Goal: Task Accomplishment & Management: Manage account settings

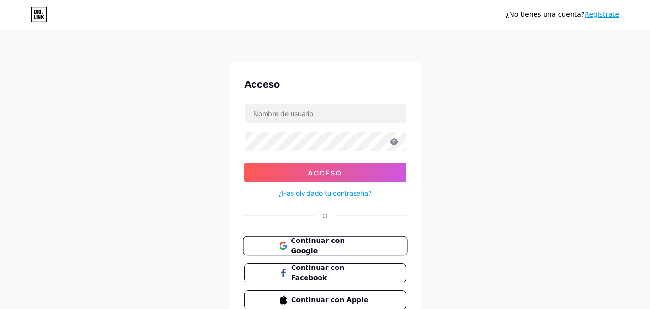
click at [342, 240] on font "Continuar con Google" at bounding box center [318, 245] width 54 height 18
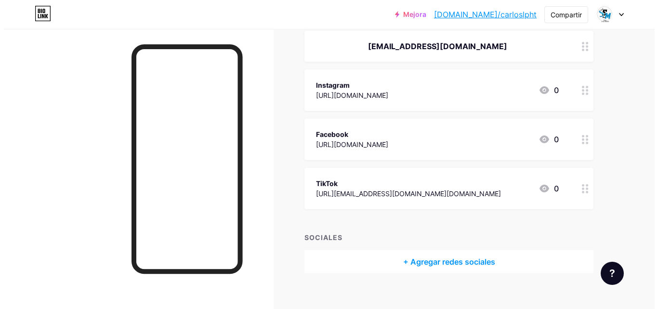
scroll to position [135, 0]
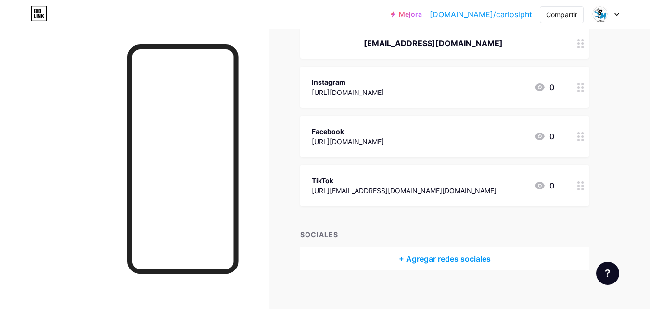
click at [522, 84] on div "Instagram https://www.instagram.com/servimod?igsh=amt6dmlxNnVvb2lu 0" at bounding box center [433, 87] width 243 height 22
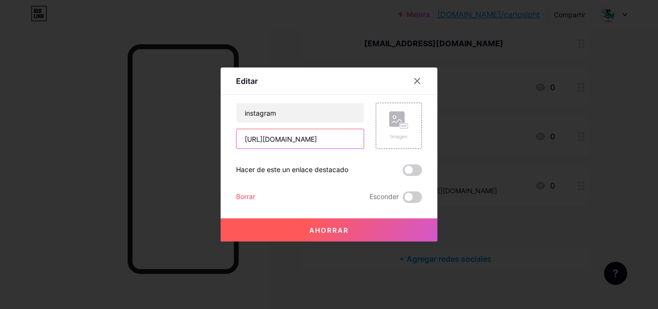
click at [307, 143] on input "https://www.instagram.com/servimod?igsh=amt6dmlxNnVvb2lu" at bounding box center [299, 138] width 127 height 19
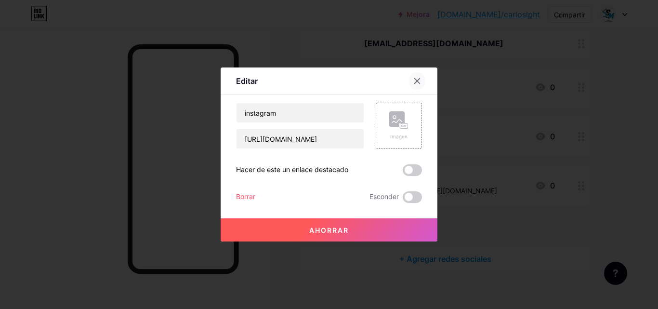
click at [415, 85] on div at bounding box center [416, 80] width 17 height 17
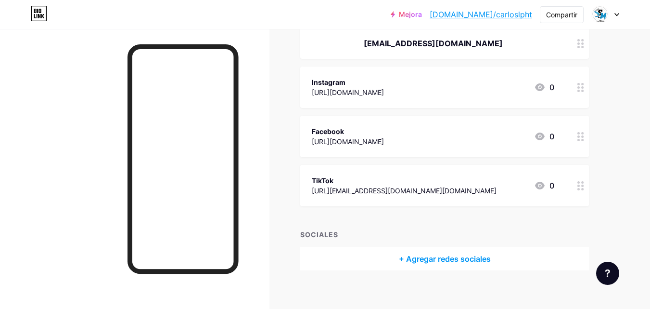
click at [384, 90] on font "https://www.instagram.com/servimod?igsh=amt6dmlxNnVvb2lu" at bounding box center [348, 92] width 72 height 8
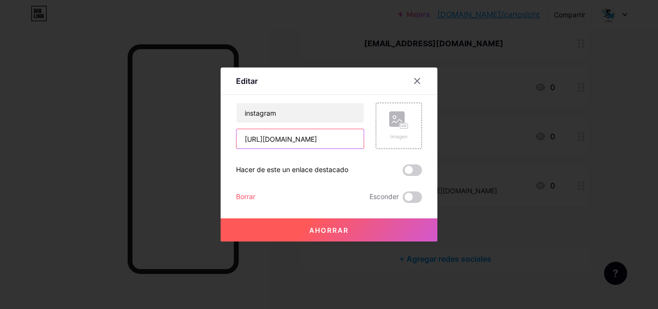
click at [332, 142] on input "https://www.instagram.com/servimod?igsh=amt6dmlxNnVvb2lu" at bounding box center [299, 138] width 127 height 19
paste input "lopezherreracarlos4.wixsite.com/servimod"
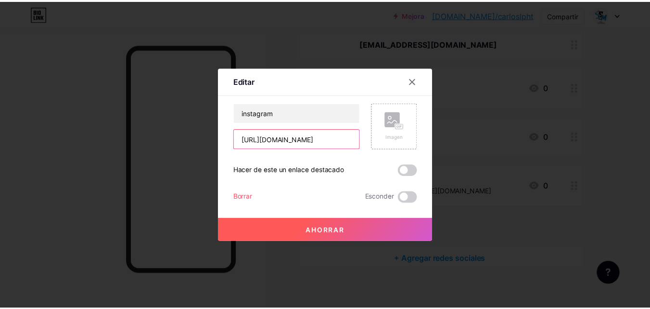
scroll to position [0, 47]
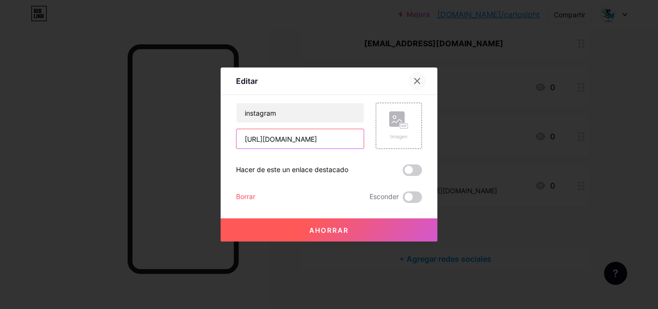
type input "https://lopezherreracarlos4.wixsite.com/servimod"
click at [418, 80] on icon at bounding box center [417, 80] width 5 height 5
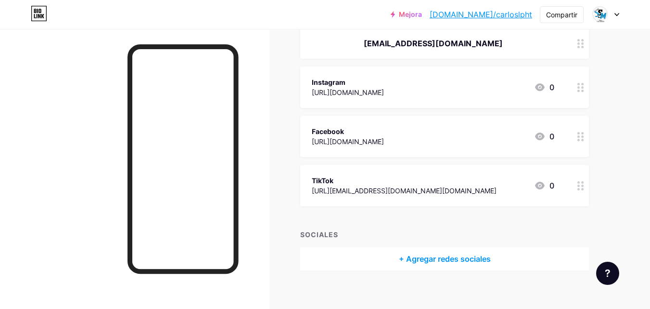
click at [384, 90] on font "https://www.instagram.com/servimod?igsh=amt6dmlxNnVvb2lu" at bounding box center [348, 92] width 72 height 8
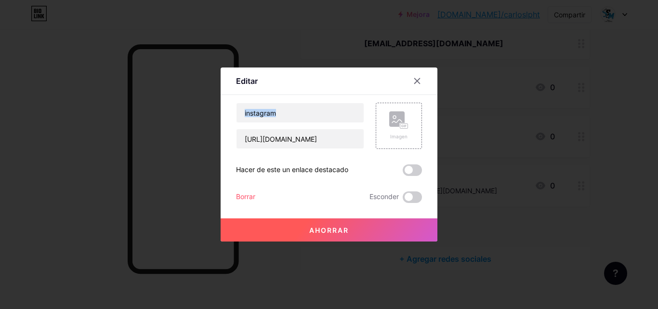
click at [402, 90] on div "Editar" at bounding box center [329, 83] width 217 height 23
click at [280, 141] on input "https://www.instagram.com/servimod?igsh=amt6dmlxNnVvb2lu" at bounding box center [299, 138] width 127 height 19
click at [280, 145] on input "https://www.instagram.com/servimod?igsh=amt6dmlxNnVvb2lu" at bounding box center [299, 138] width 127 height 19
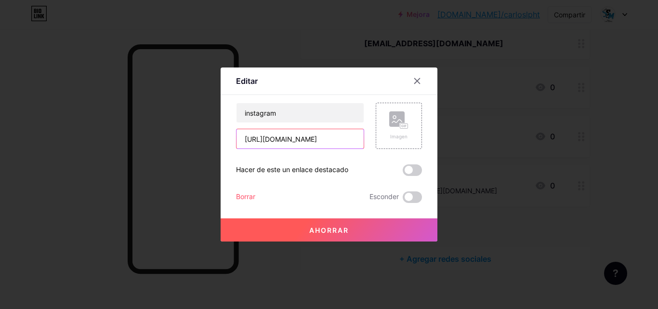
click at [280, 145] on input "https://www.instagram.com/servimod?igsh=amt6dmlxNnVvb2lu" at bounding box center [299, 138] width 127 height 19
click at [353, 31] on div at bounding box center [329, 154] width 658 height 309
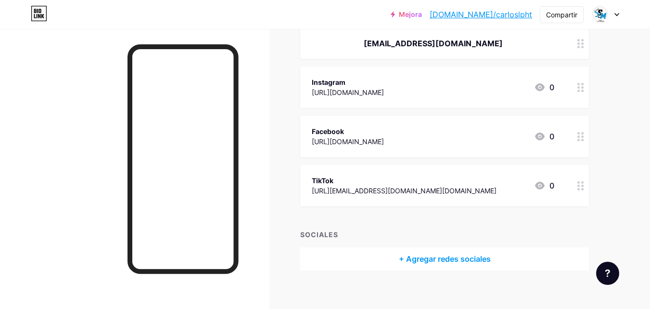
click at [496, 14] on font "bio.link/carloslpht" at bounding box center [481, 15] width 103 height 10
click at [594, 14] on img at bounding box center [600, 14] width 15 height 15
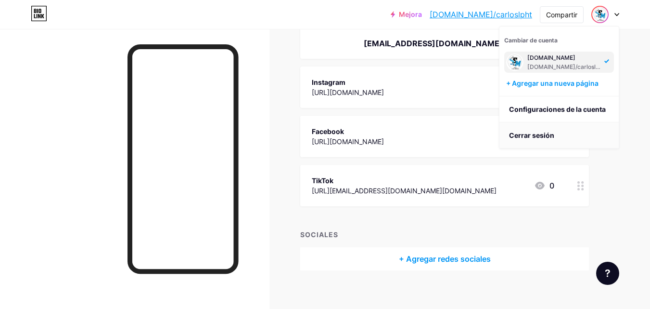
click at [568, 124] on li "Cerrar sesión" at bounding box center [559, 135] width 119 height 26
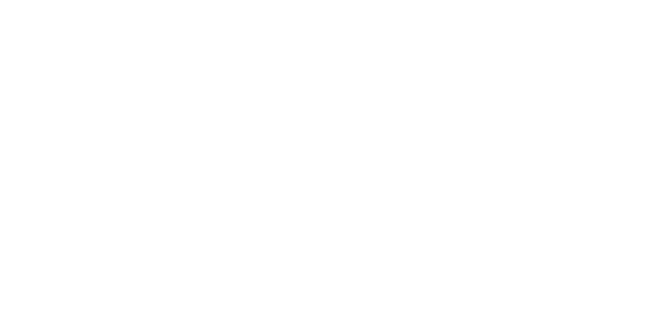
scroll to position [0, 0]
